Goal: Task Accomplishment & Management: Manage account settings

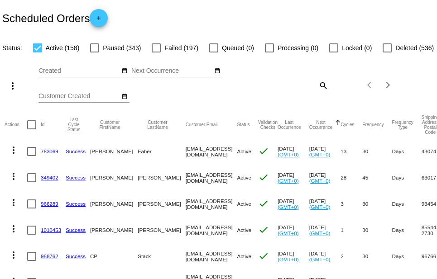
click at [322, 92] on mat-icon "search" at bounding box center [323, 85] width 11 height 14
click at [291, 87] on input "Search" at bounding box center [292, 83] width 72 height 7
paste input "[PERSON_NAME]"
type input "[PERSON_NAME]"
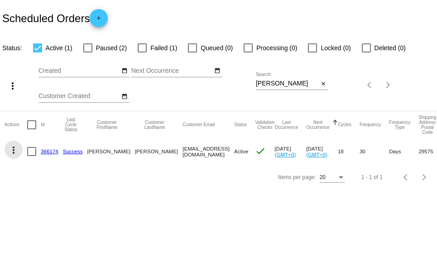
click at [13, 151] on mat-icon "more_vert" at bounding box center [13, 150] width 11 height 11
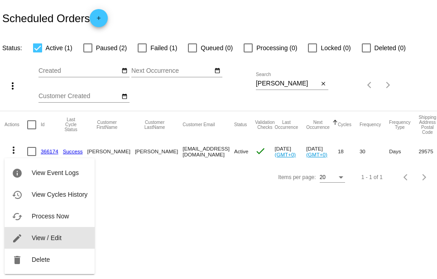
click at [50, 240] on span "View / Edit" at bounding box center [47, 238] width 30 height 7
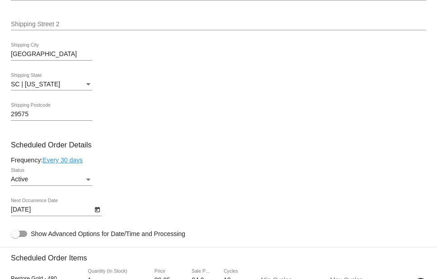
scroll to position [407, 0]
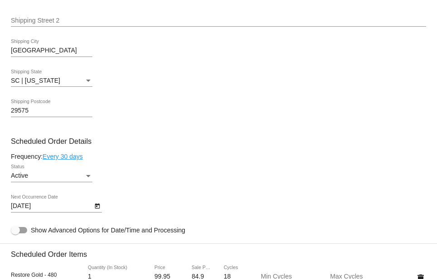
drag, startPoint x: 0, startPoint y: 0, endPoint x: 53, endPoint y: 206, distance: 212.2
click at [53, 206] on div "[DATE] Next Occurrence Date" at bounding box center [52, 204] width 82 height 18
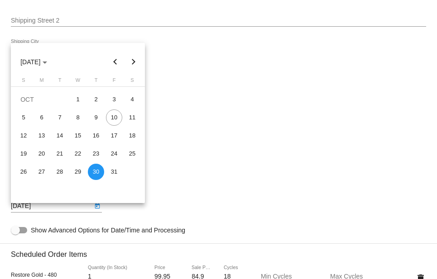
click at [138, 63] on button "Next month" at bounding box center [134, 62] width 18 height 18
click at [132, 66] on button "Next month" at bounding box center [134, 62] width 18 height 18
click at [96, 103] on div "1" at bounding box center [96, 99] width 16 height 16
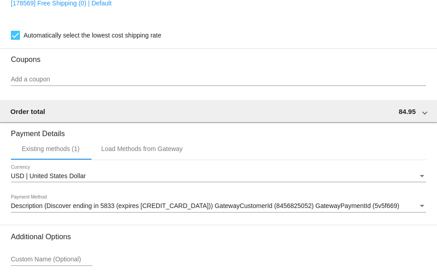
scroll to position [842, 0]
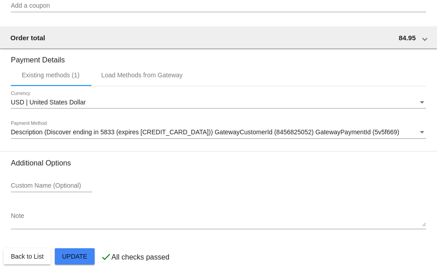
drag, startPoint x: 53, startPoint y: 206, endPoint x: 84, endPoint y: 251, distance: 55.4
click at [51, 204] on div at bounding box center [218, 139] width 437 height 279
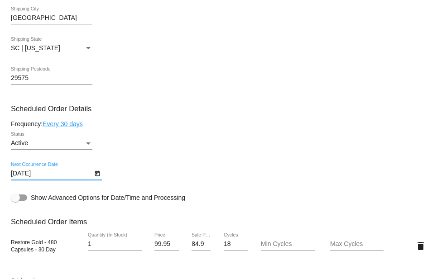
scroll to position [439, 0]
click at [99, 176] on icon "Open calendar" at bounding box center [97, 173] width 5 height 5
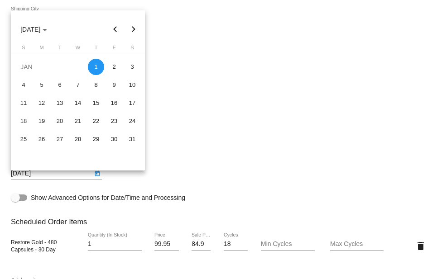
click at [110, 137] on div "30" at bounding box center [114, 139] width 16 height 16
type input "[DATE]"
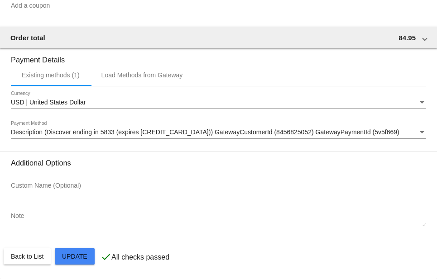
scroll to position [842, 0]
